Goal: Task Accomplishment & Management: Use online tool/utility

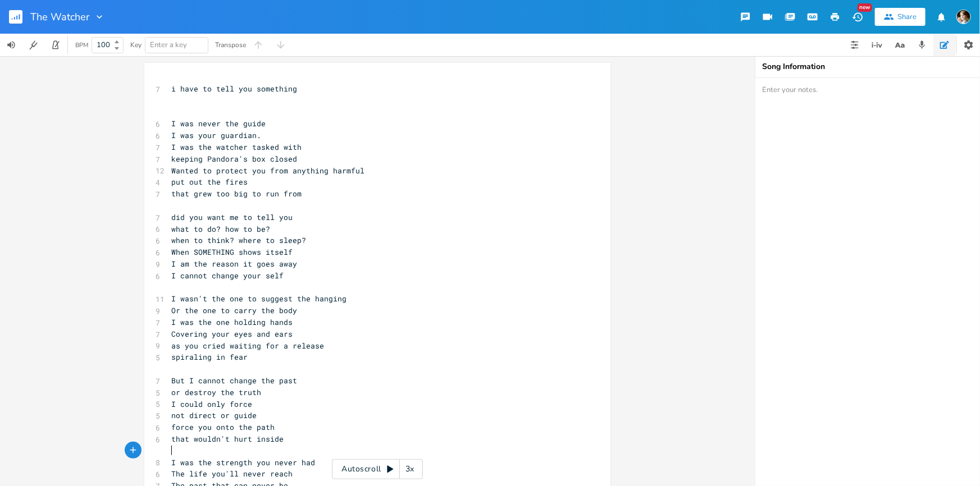
scroll to position [0, 19]
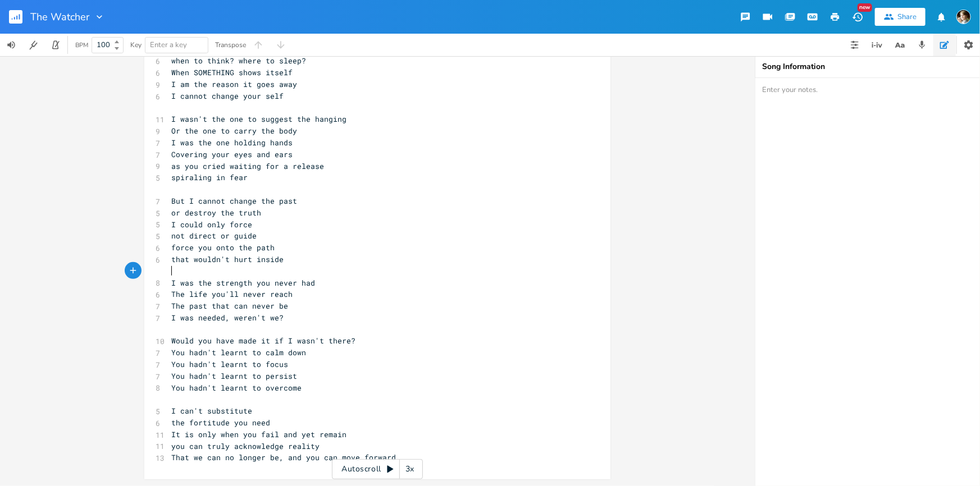
click at [20, 15] on icon "button" at bounding box center [19, 17] width 1 height 6
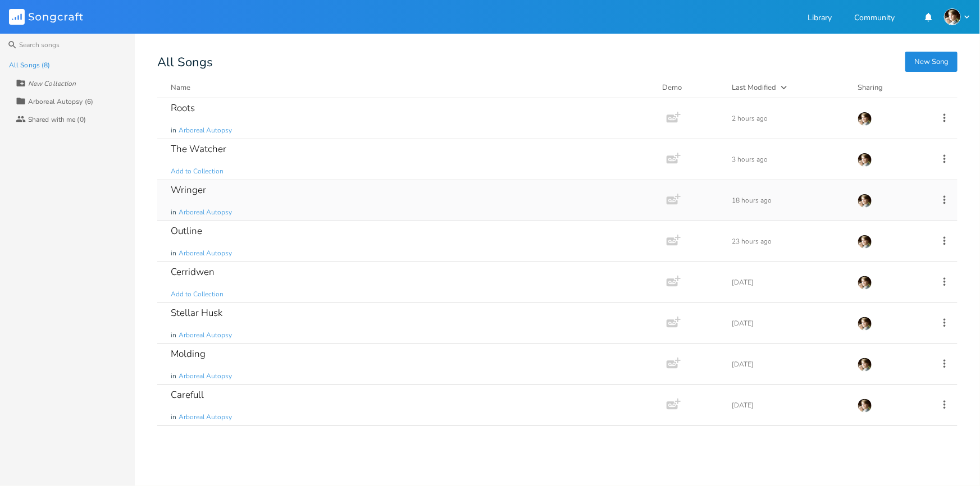
click at [284, 204] on div "Wringer in Arboreal Autopsy" at bounding box center [410, 200] width 478 height 40
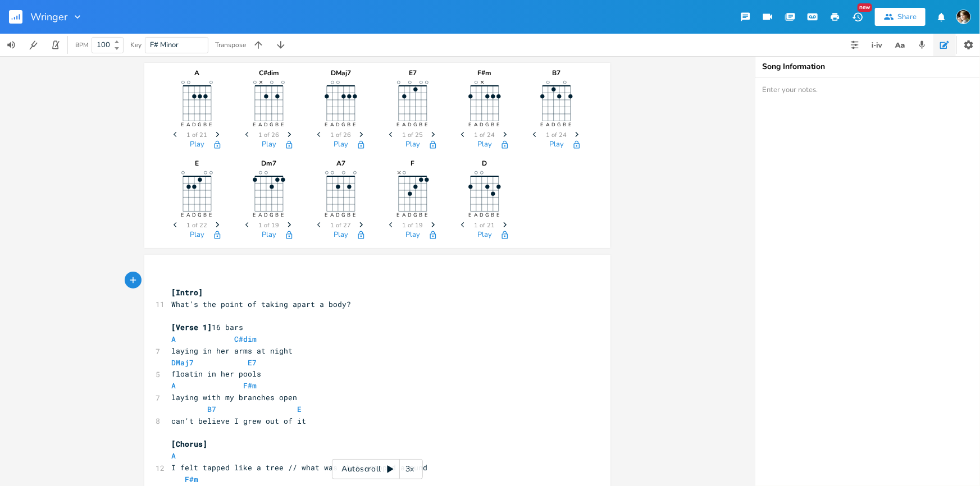
click at [7, 15] on div "Wringer" at bounding box center [41, 17] width 83 height 34
click at [16, 19] on rect "button" at bounding box center [15, 16] width 13 height 13
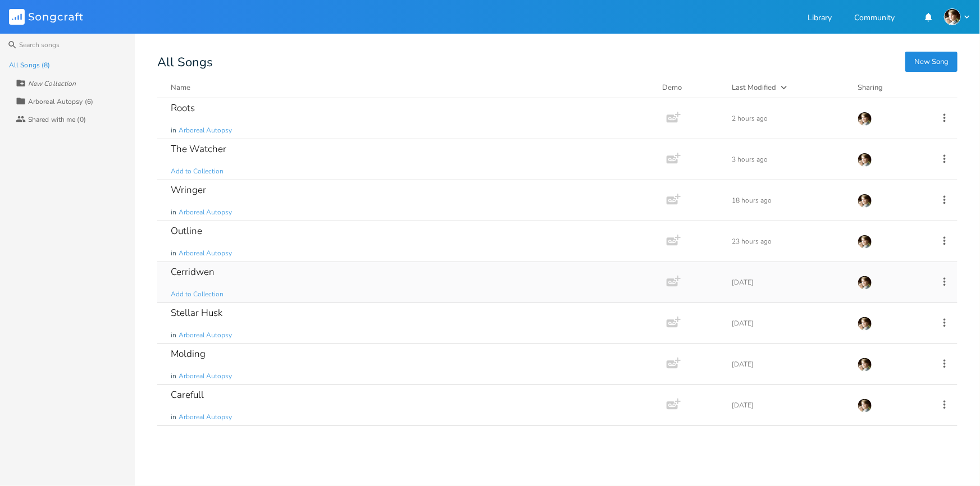
click at [276, 272] on div "Cerridwen Add to Collection" at bounding box center [410, 282] width 478 height 40
